Goal: Task Accomplishment & Management: Manage account settings

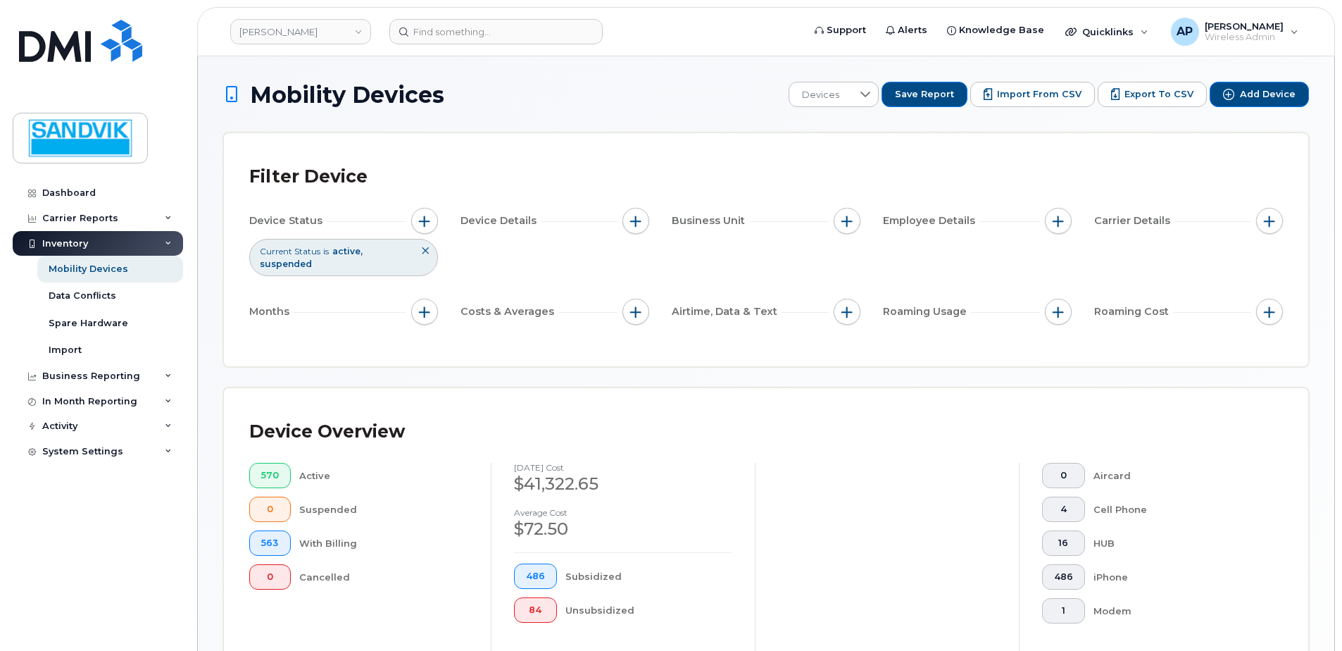
scroll to position [408, 0]
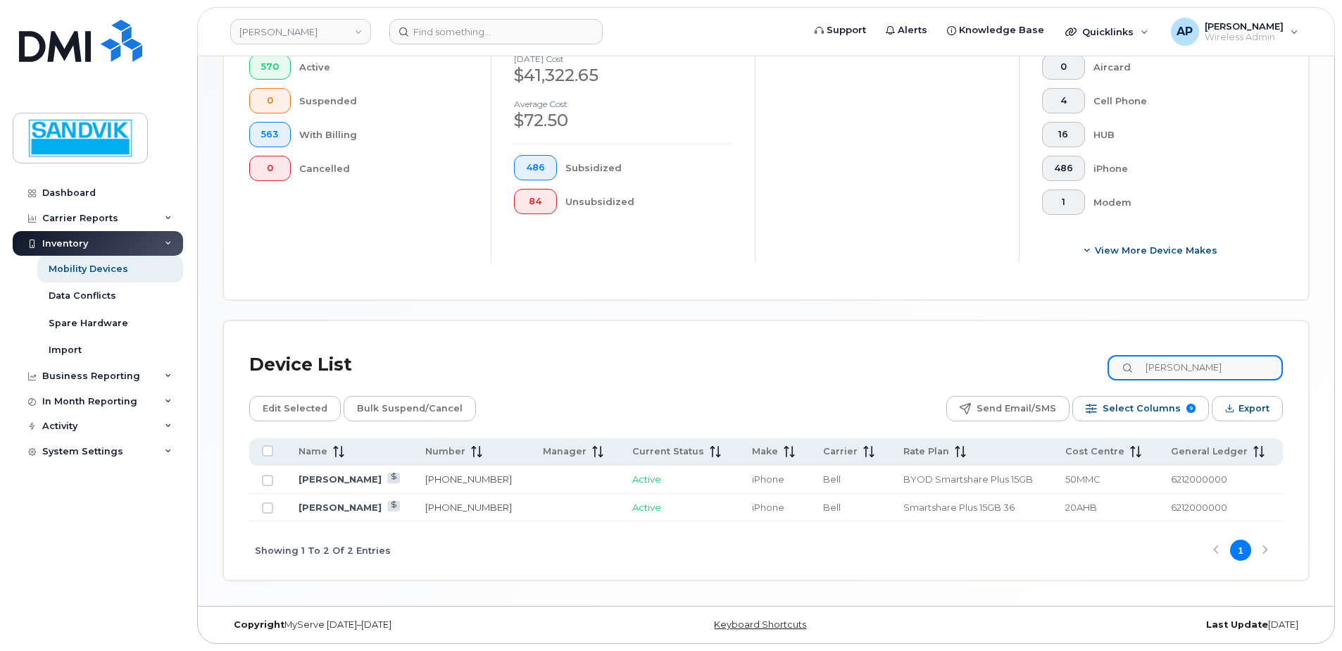
drag, startPoint x: 1197, startPoint y: 359, endPoint x: 1104, endPoint y: 359, distance: 92.9
click at [1104, 359] on div "Device List jeff" at bounding box center [766, 364] width 1034 height 37
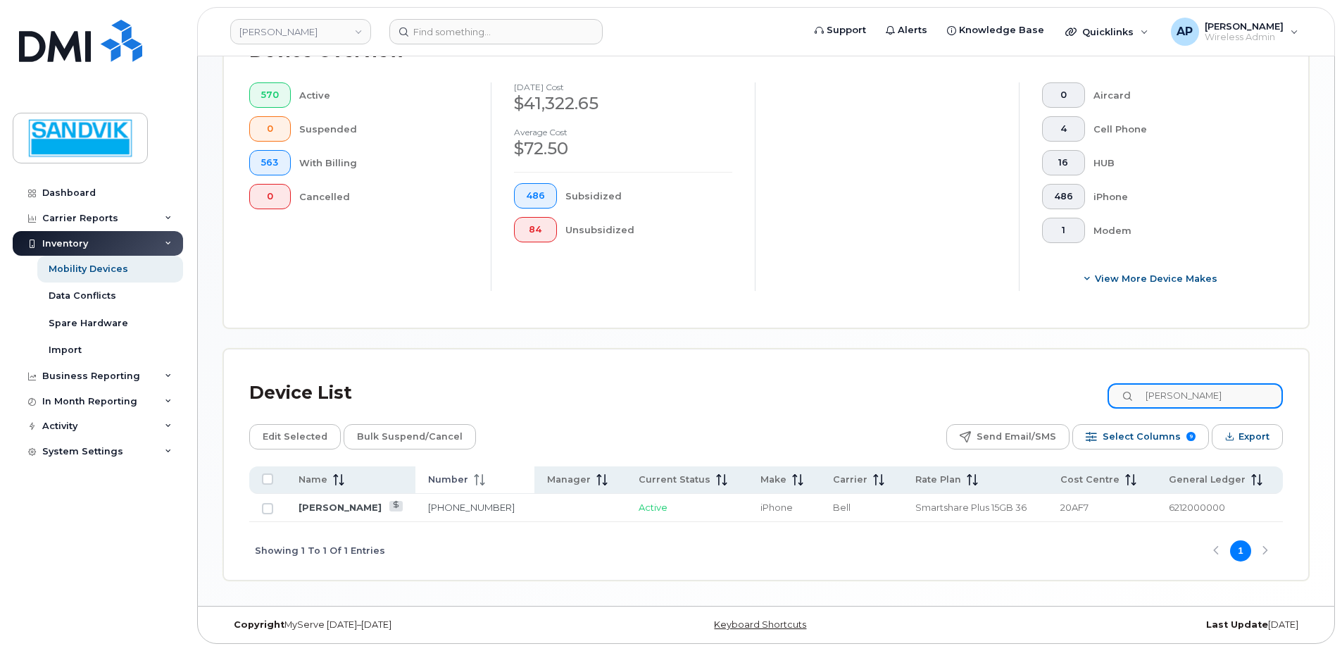
type input "roder"
drag, startPoint x: 434, startPoint y: 493, endPoint x: 439, endPoint y: 500, distance: 8.6
click at [432, 493] on th "Number" at bounding box center [474, 479] width 119 height 27
click at [438, 505] on link "431-323-1833" at bounding box center [471, 506] width 87 height 11
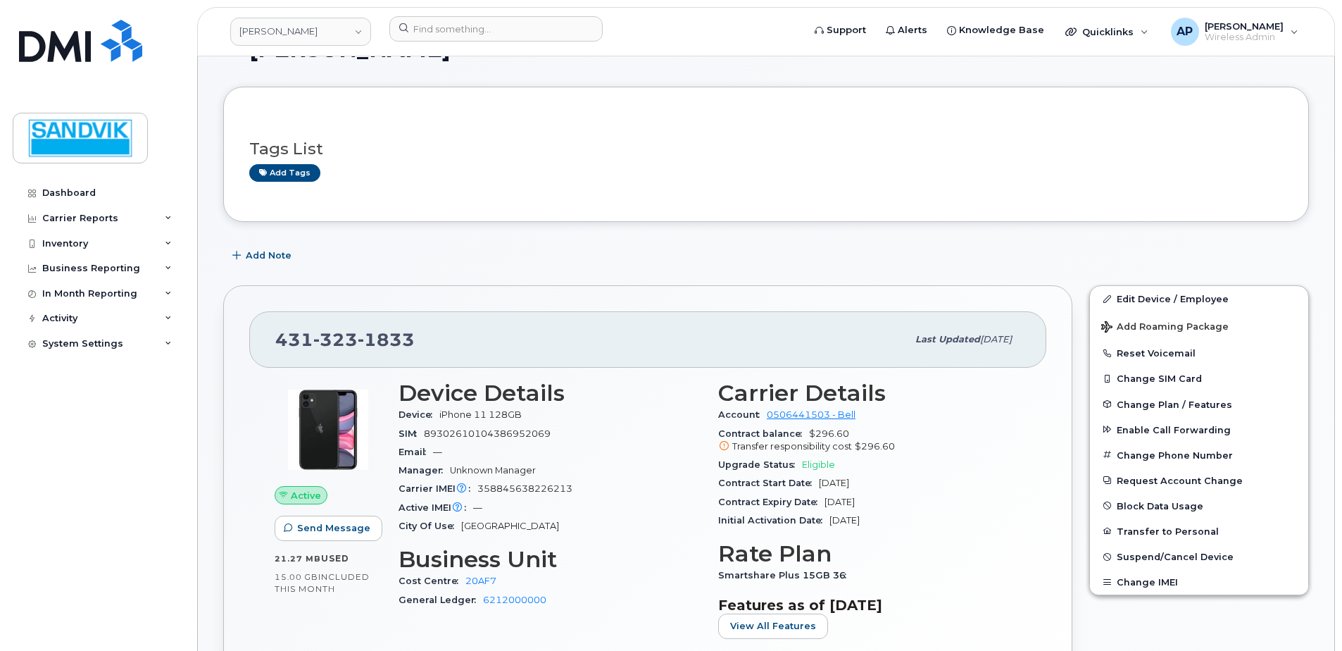
scroll to position [141, 0]
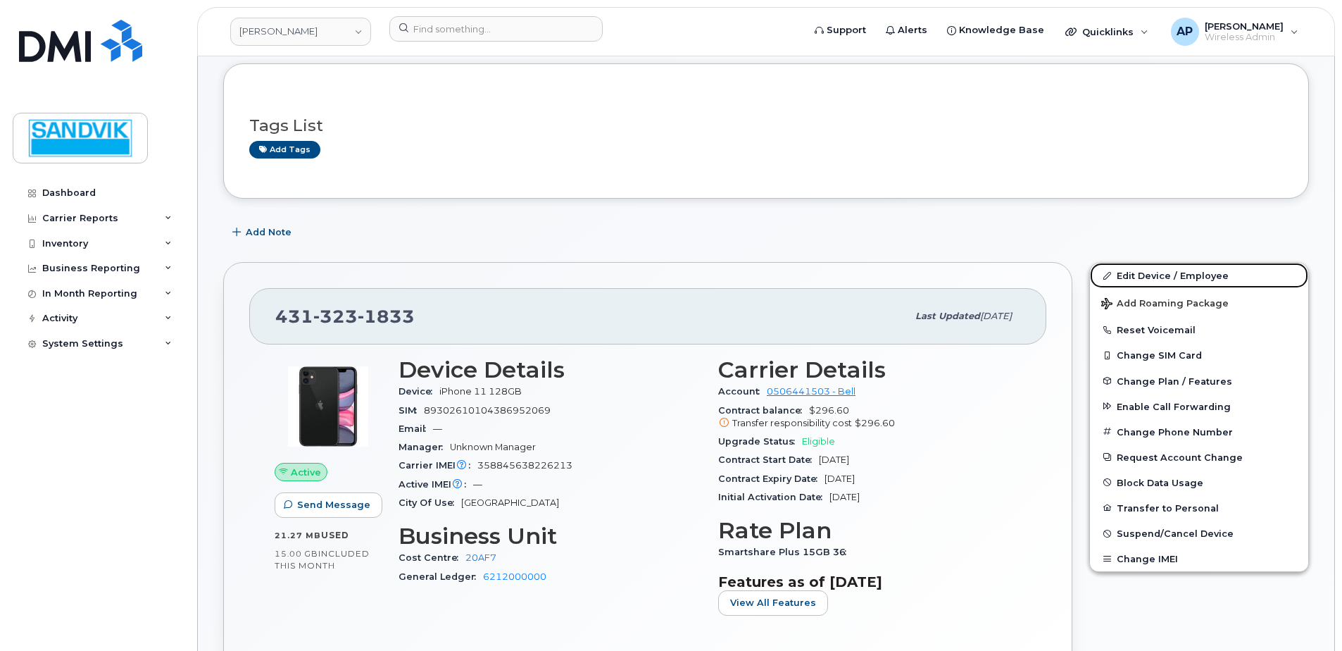
drag, startPoint x: 1132, startPoint y: 277, endPoint x: 1051, endPoint y: 292, distance: 83.0
click at [1132, 277] on link "Edit Device / Employee" at bounding box center [1199, 275] width 218 height 25
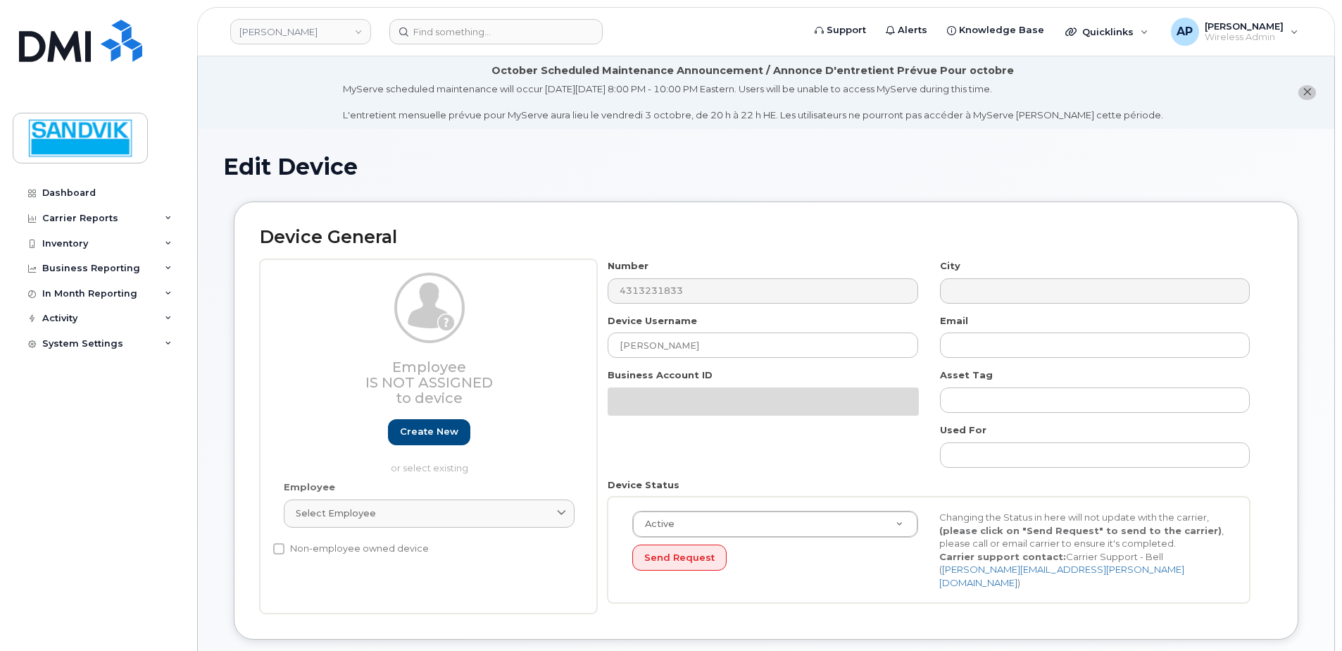
select select "582100"
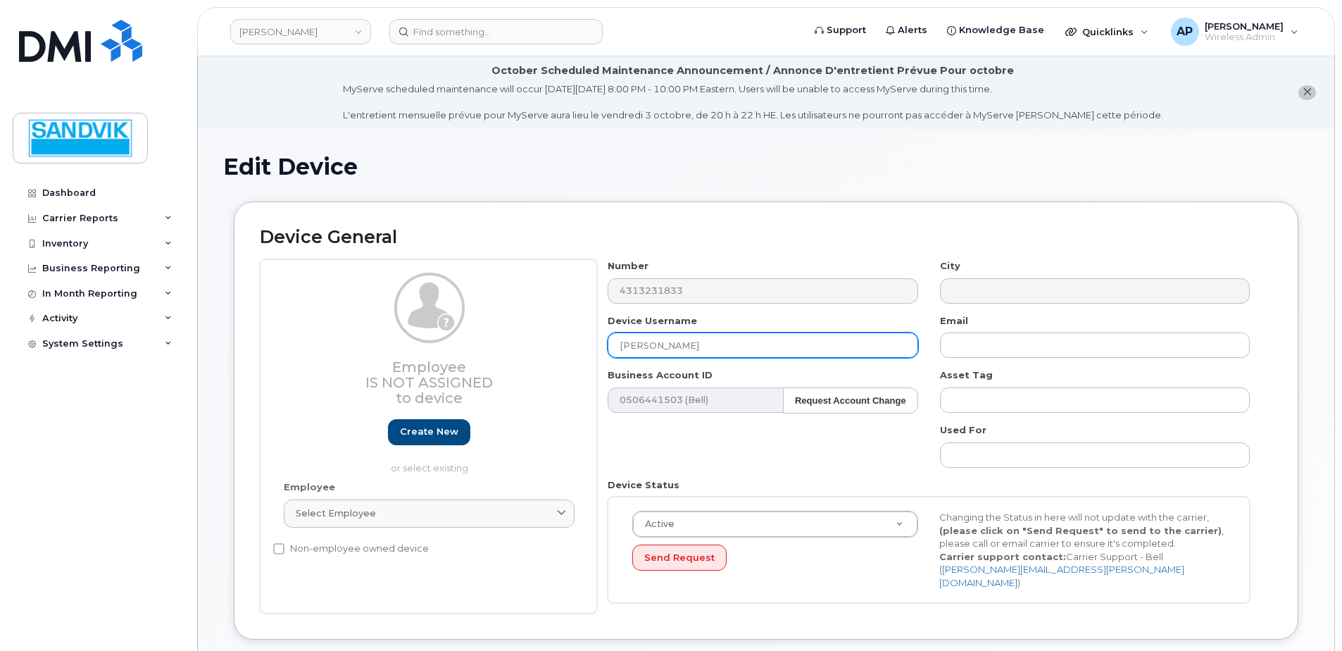
drag, startPoint x: 706, startPoint y: 346, endPoint x: 192, endPoint y: 337, distance: 514.1
click at [192, 337] on body "Sandvik Tamrock Support Alerts Knowledge Base Quicklinks Suspend / Cancel Devic…" at bounding box center [671, 661] width 1342 height 1323
type input "m"
type input "[PERSON_NAME]"
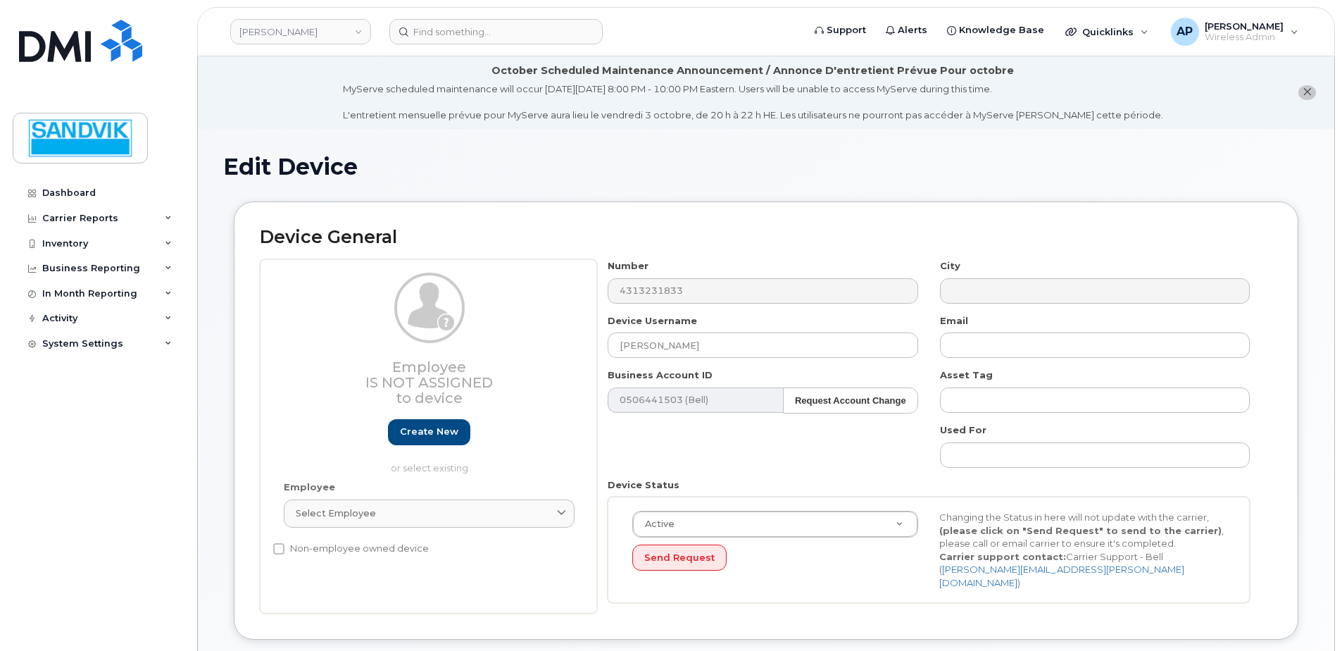
click at [660, 449] on div "Number 4313231833 City Device Username [PERSON_NAME] Email Business Account ID …" at bounding box center [929, 436] width 664 height 354
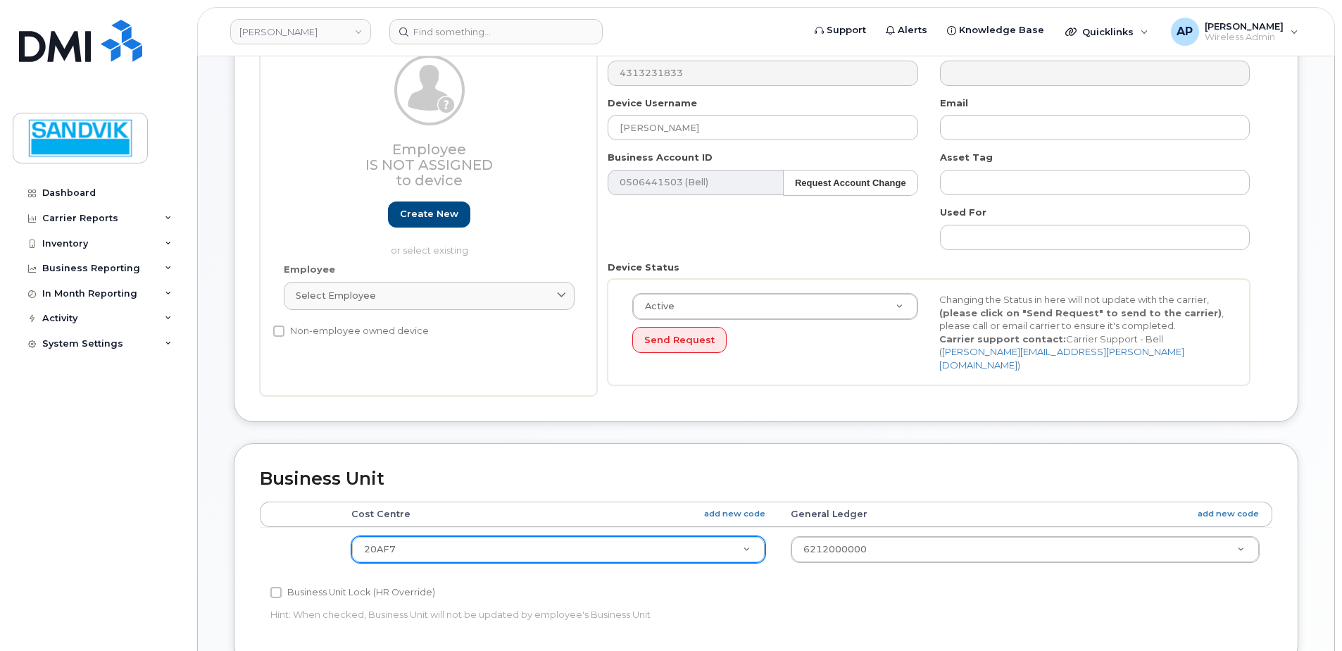
scroll to position [282, 0]
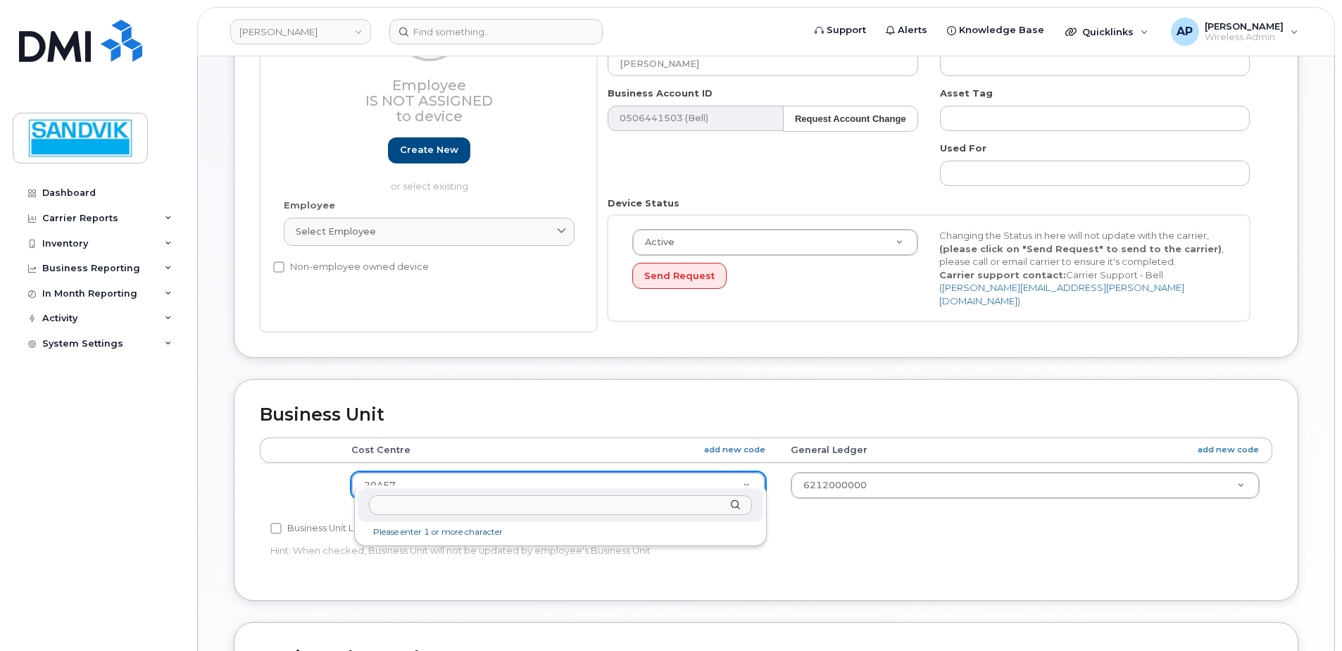
click at [587, 506] on input "text" at bounding box center [560, 505] width 383 height 20
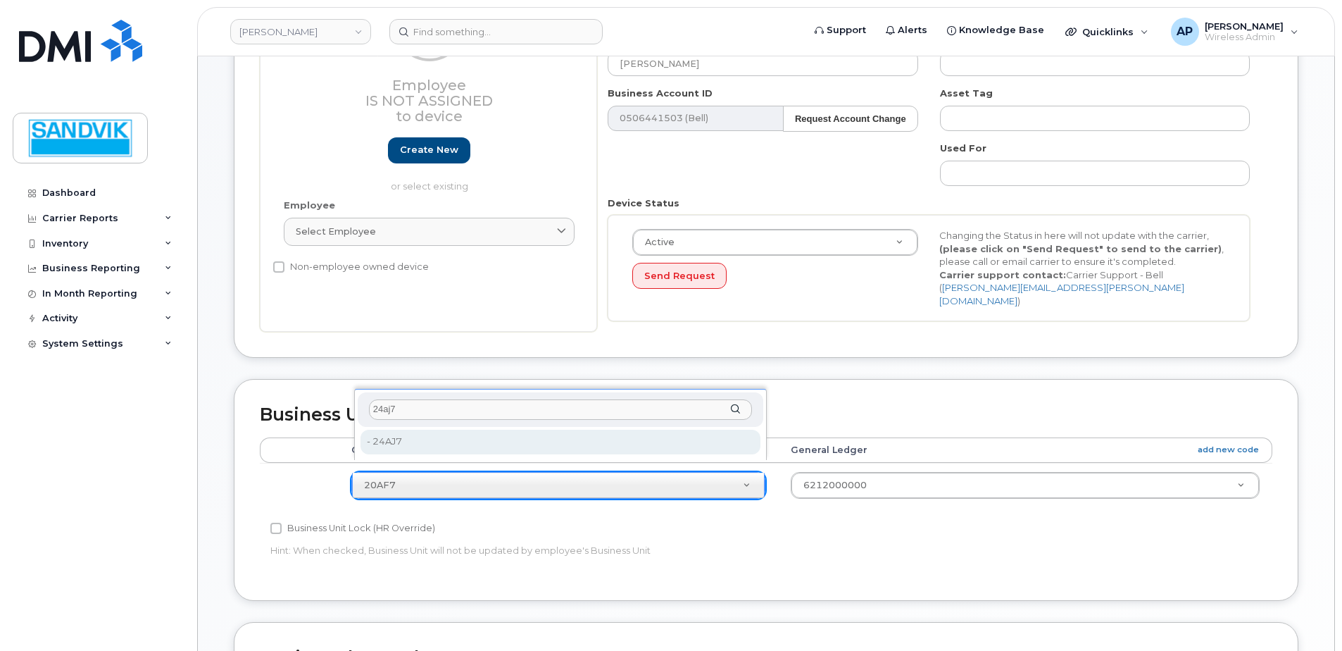
type input "24aj7"
type input "2001573"
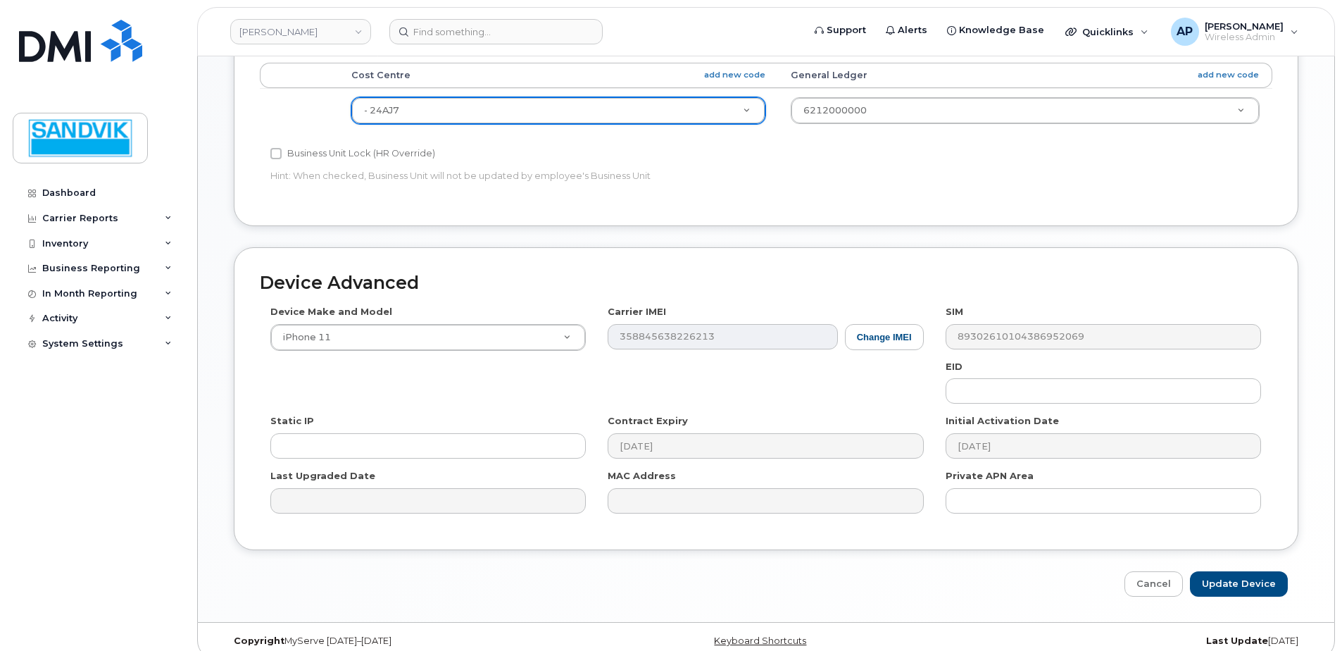
scroll to position [660, 0]
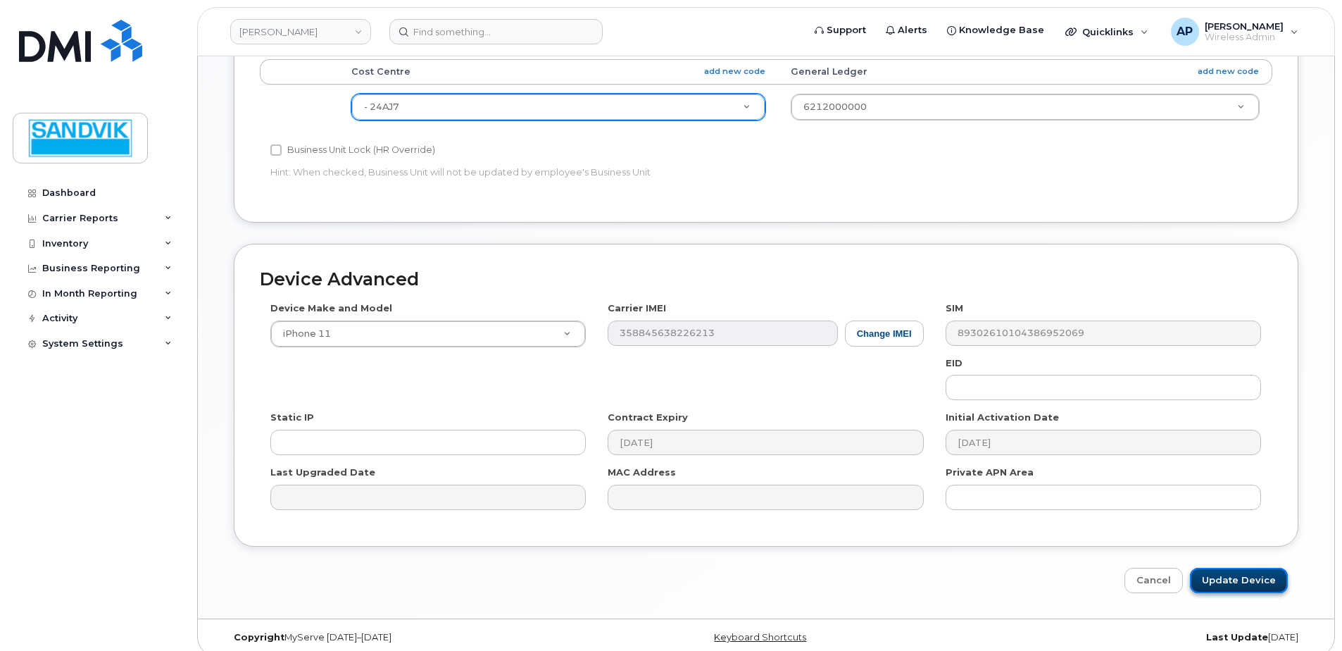
click at [1248, 570] on input "Update Device" at bounding box center [1239, 581] width 98 height 26
type input "Saving..."
